Goal: Information Seeking & Learning: Learn about a topic

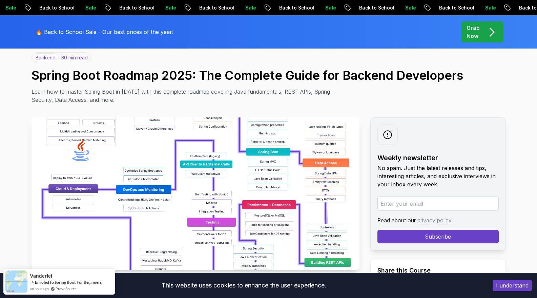
scroll to position [56, 0]
click at [102, 136] on img at bounding box center [196, 194] width 328 height 153
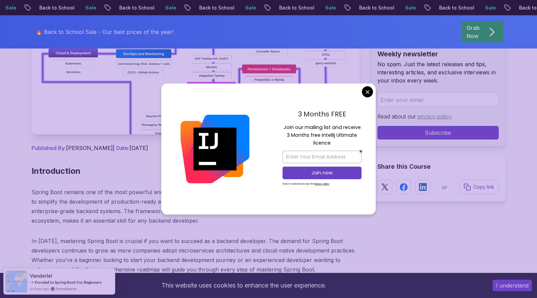
scroll to position [192, 0]
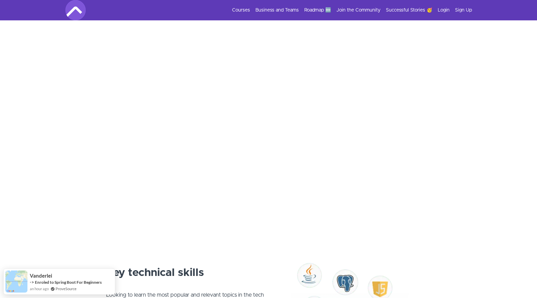
scroll to position [150, 0]
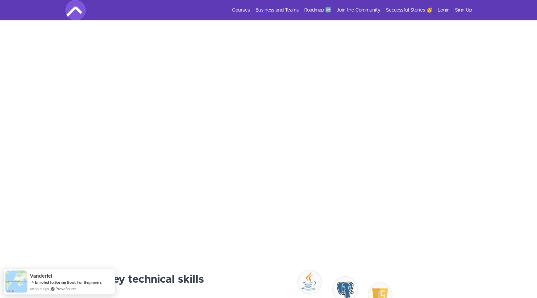
click at [240, 6] on div "Courses Business and Teams Roadmap 🆕 Join the Community Successful Stories 🥳 Lo…" at bounding box center [268, 10] width 407 height 20
click at [243, 9] on link "Courses" at bounding box center [241, 10] width 18 height 7
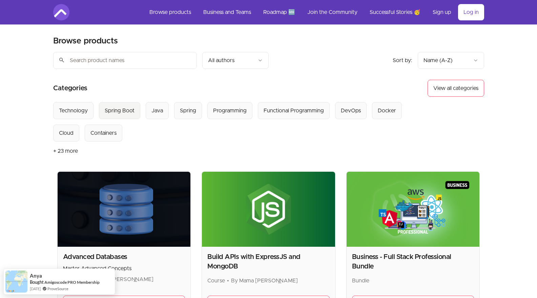
click at [127, 111] on div "Spring Boot" at bounding box center [120, 110] width 30 height 8
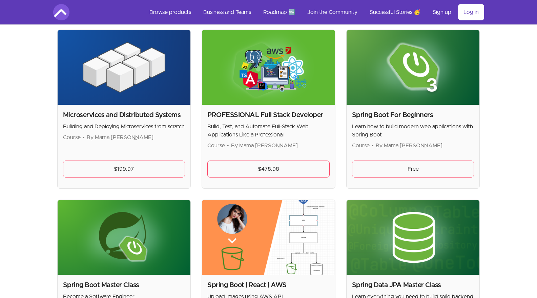
scroll to position [131, 0]
